Goal: Participate in discussion: Engage in conversation with other users on a specific topic

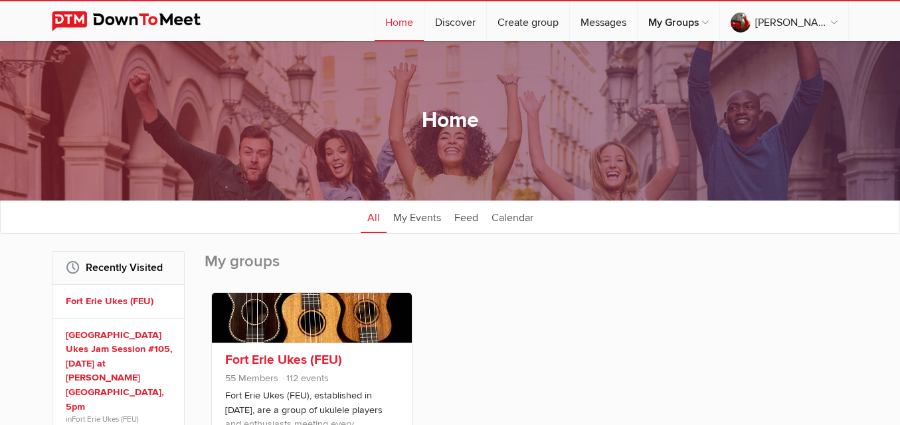
click at [288, 324] on link at bounding box center [312, 318] width 200 height 50
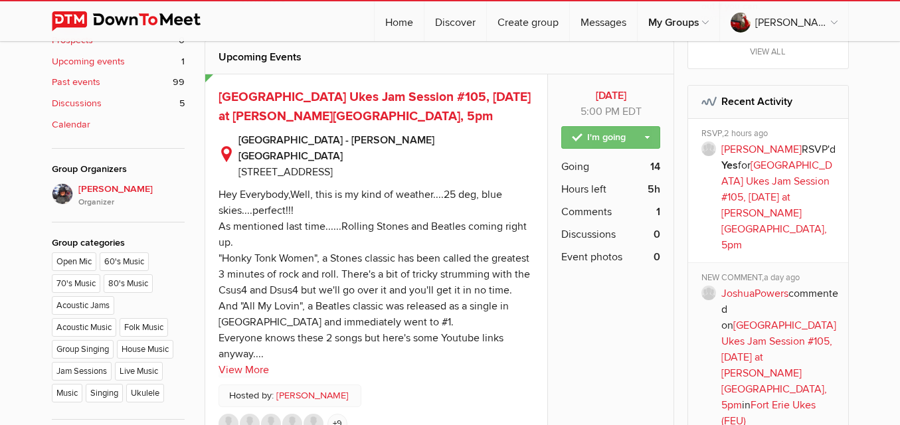
scroll to position [598, 0]
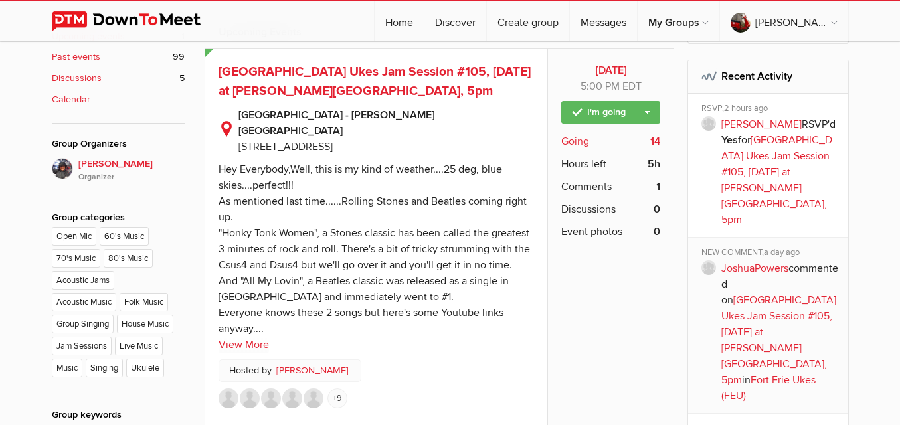
click at [581, 137] on span "Going" at bounding box center [575, 141] width 28 height 16
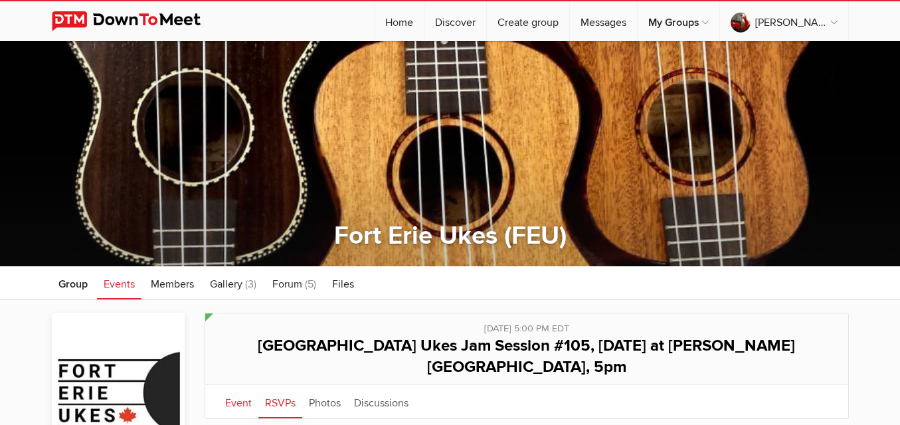
click at [238, 385] on link "Event" at bounding box center [239, 401] width 40 height 33
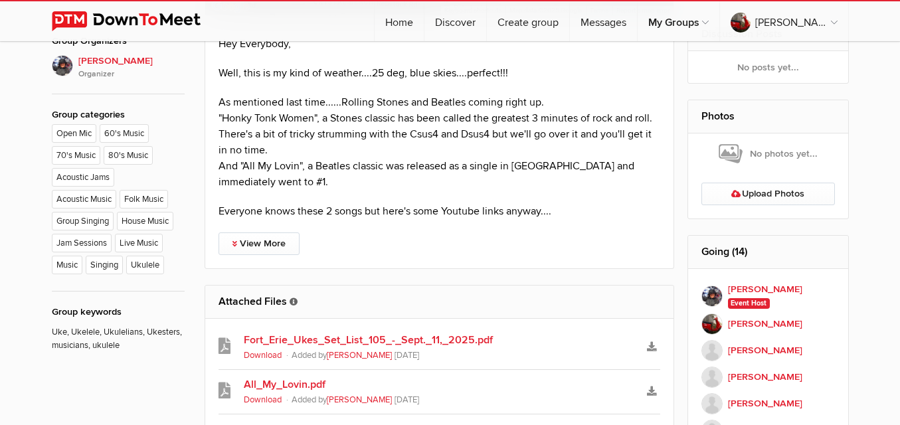
scroll to position [731, 0]
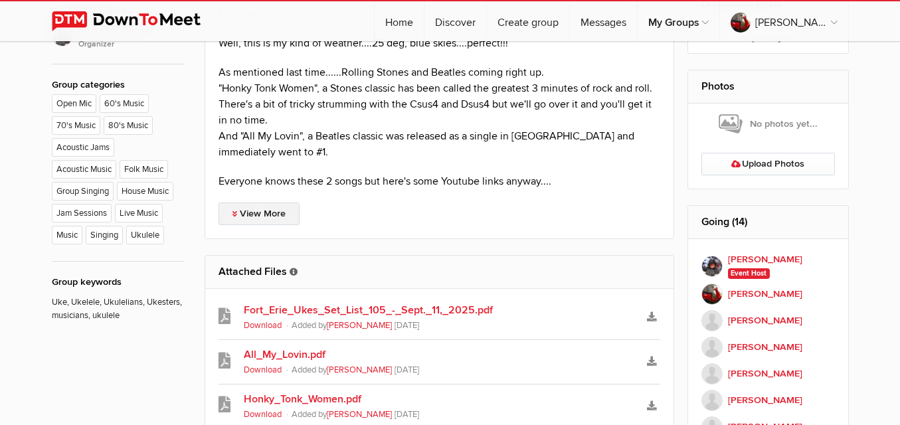
click at [246, 203] on link "View More" at bounding box center [259, 214] width 81 height 23
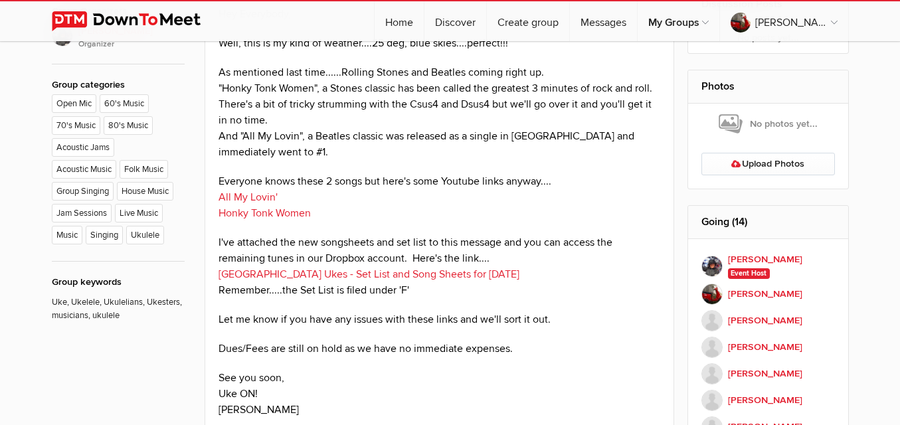
click at [451, 268] on link "[GEOGRAPHIC_DATA] Ukes - Set List and Song Sheets for [DATE]" at bounding box center [369, 274] width 301 height 13
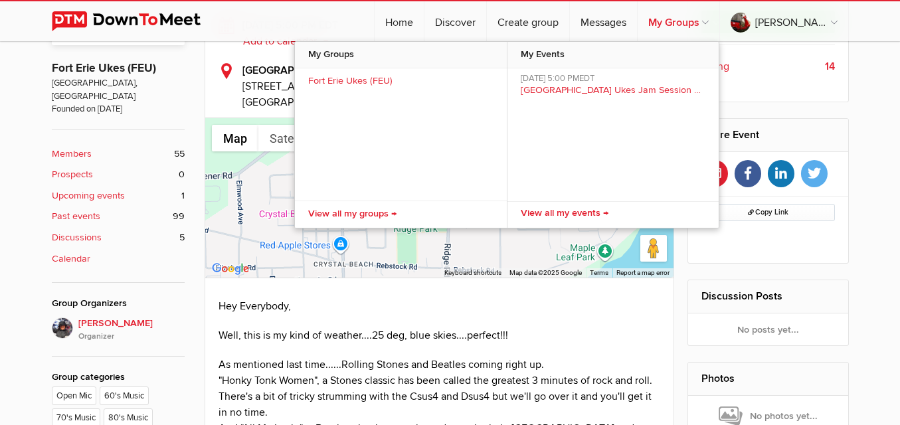
scroll to position [199, 0]
